Goal: Use online tool/utility: Utilize a website feature to perform a specific function

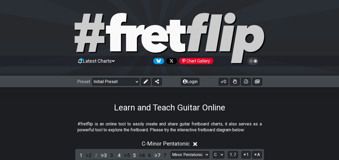
scroll to position [107, 0]
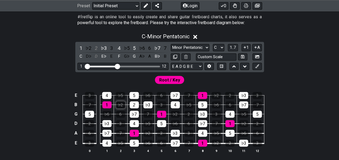
click at [122, 103] on div "♭2" at bounding box center [120, 104] width 9 height 7
click at [120, 109] on td "6" at bounding box center [121, 109] width 14 height 9
click at [120, 114] on div "6" at bounding box center [120, 114] width 9 height 7
click at [123, 105] on div "♭2" at bounding box center [120, 104] width 9 height 7
click at [123, 111] on div "6" at bounding box center [120, 114] width 9 height 7
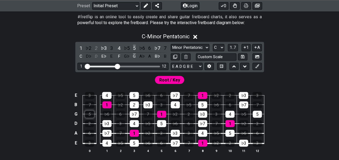
click at [92, 115] on div "5" at bounding box center [89, 114] width 9 height 7
click at [104, 104] on div "1" at bounding box center [106, 104] width 9 height 7
drag, startPoint x: 109, startPoint y: 96, endPoint x: 110, endPoint y: 101, distance: 5.2
click at [109, 96] on div "4" at bounding box center [106, 95] width 9 height 7
click at [107, 121] on div "♭3" at bounding box center [106, 123] width 9 height 7
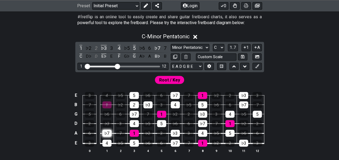
click at [107, 135] on div "♭7" at bounding box center [106, 133] width 9 height 7
click at [108, 145] on div "4" at bounding box center [106, 143] width 9 height 7
click at [75, 116] on td "G" at bounding box center [76, 113] width 6 height 9
click at [76, 116] on td "x" at bounding box center [76, 113] width 6 height 9
click at [76, 116] on td "o" at bounding box center [76, 113] width 6 height 9
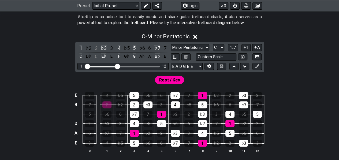
click at [76, 116] on td at bounding box center [76, 113] width 6 height 9
click at [217, 46] on select "A♭ A A♯ B♭ B C C♯ D♭ D D♯ E♭ E F F♯ G♭ G G♯" at bounding box center [219, 47] width 12 height 7
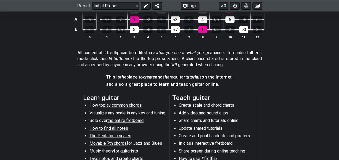
scroll to position [268, 0]
